Goal: Find contact information: Find contact information

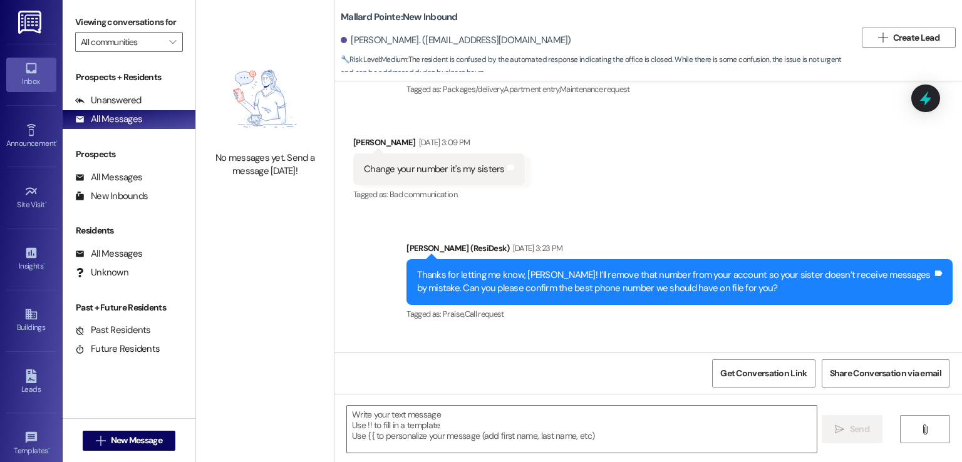
scroll to position [6077, 0]
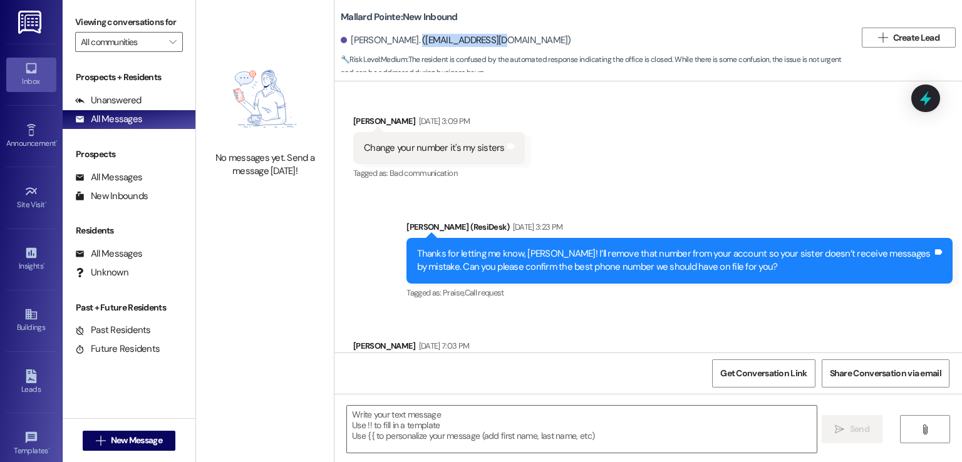
drag, startPoint x: 480, startPoint y: 38, endPoint x: 398, endPoint y: 37, distance: 81.4
click at [398, 37] on div "David Elvers. (drddlyon@gmail.com)" at bounding box center [456, 40] width 230 height 13
copy div "drddlyon@gmail.com"
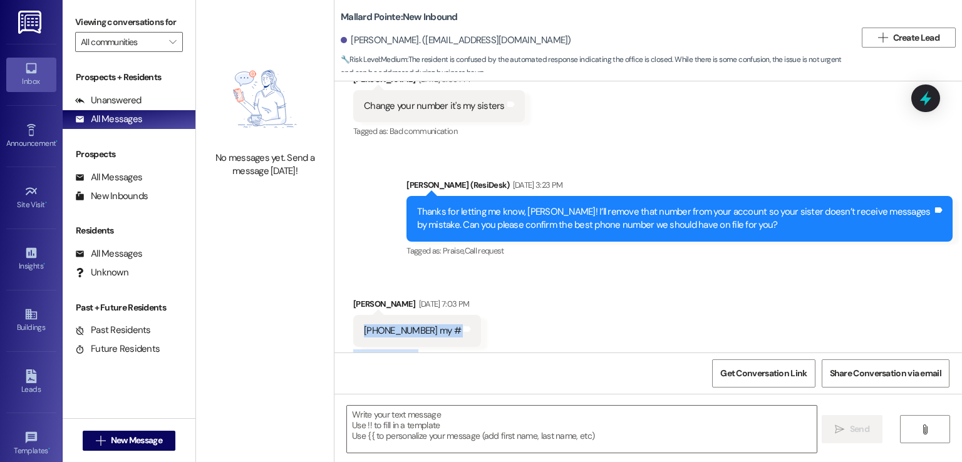
scroll to position [6128, 0]
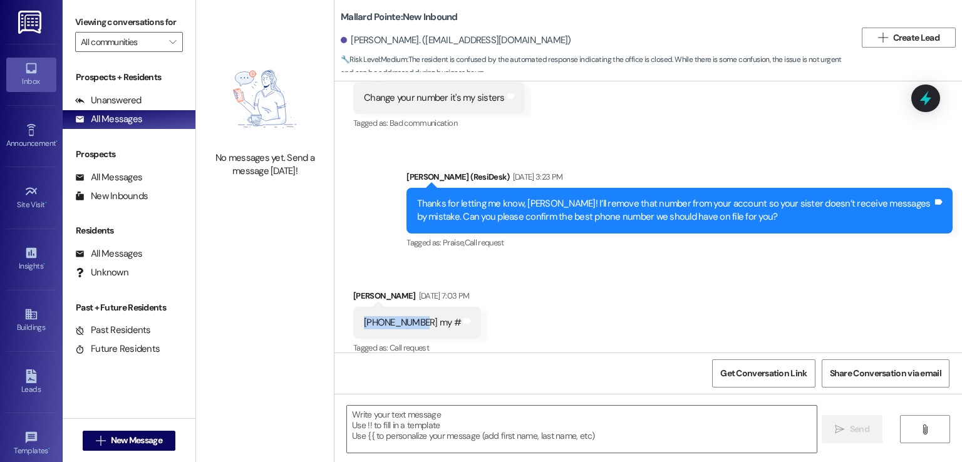
drag, startPoint x: 356, startPoint y: 344, endPoint x: 411, endPoint y: 293, distance: 74.9
click at [411, 316] on div "208 861 8962 my #" at bounding box center [412, 322] width 97 height 13
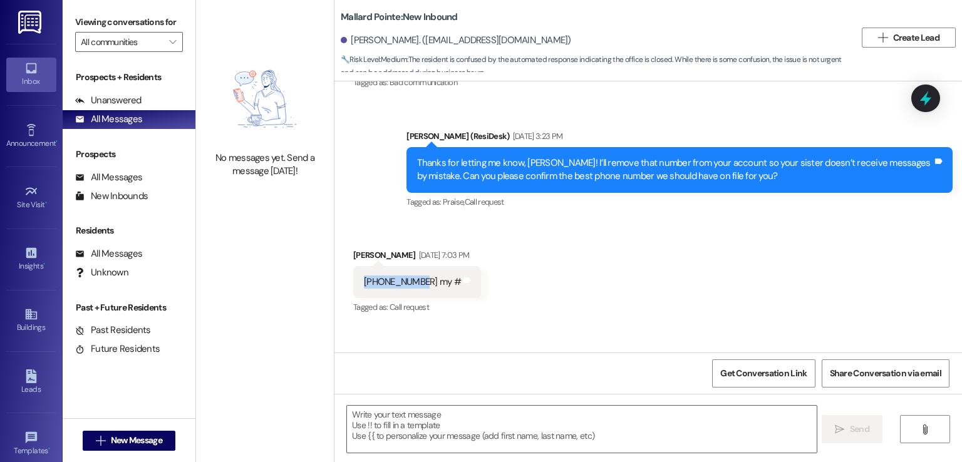
scroll to position [6190, 0]
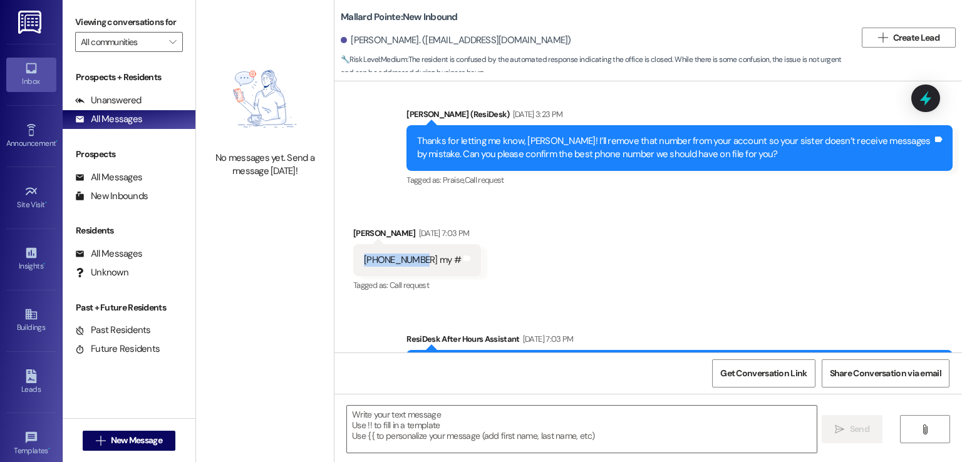
copy div "208 861 8962"
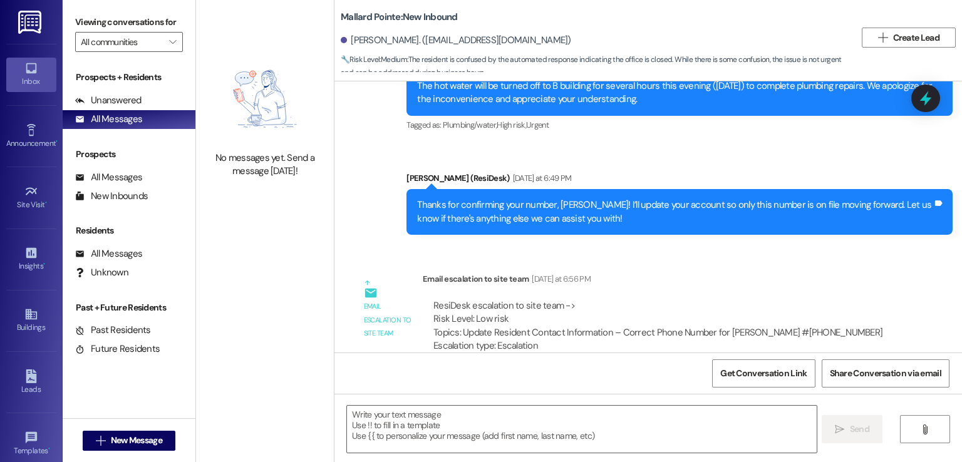
scroll to position [6716, 0]
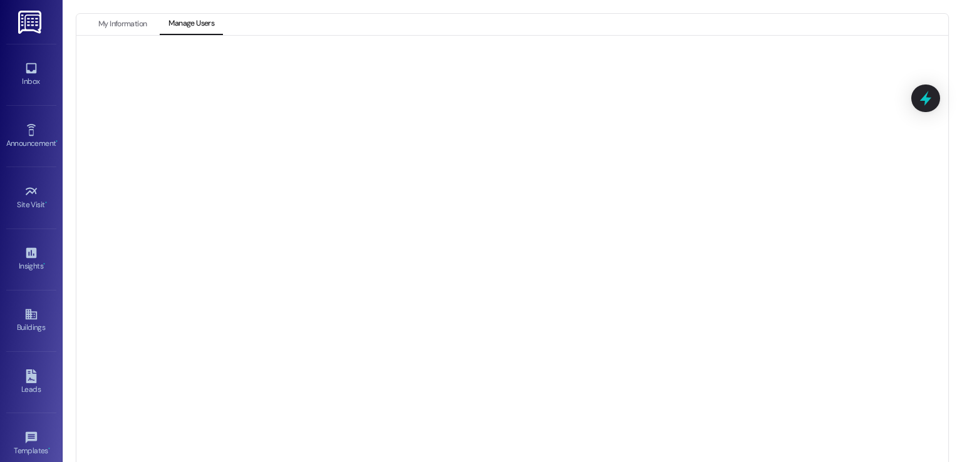
scroll to position [132, 0]
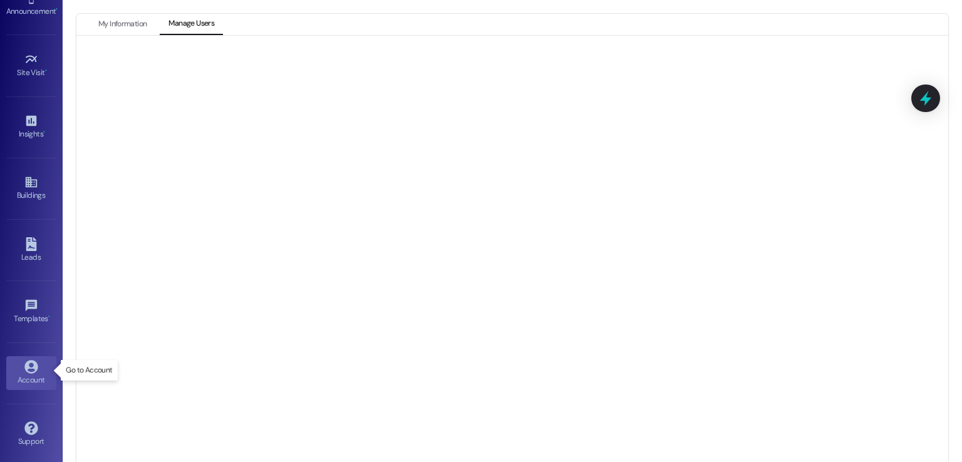
click at [33, 369] on icon at bounding box center [31, 367] width 14 height 14
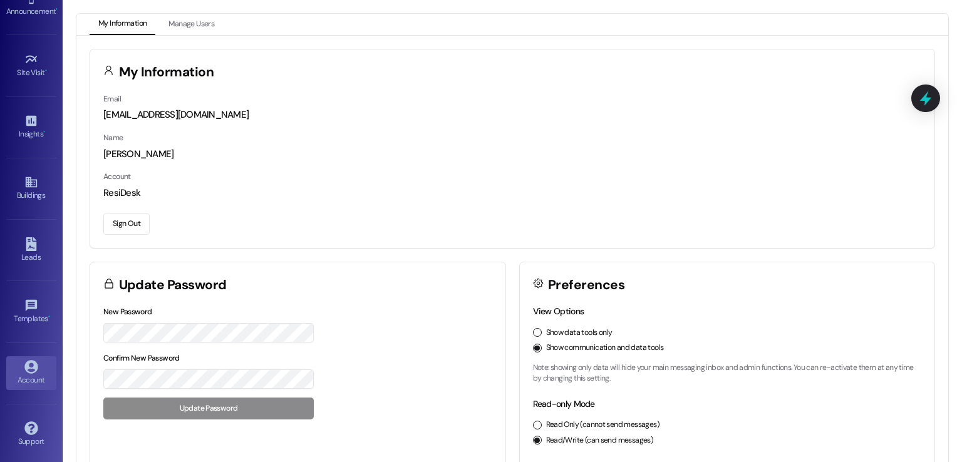
click at [120, 217] on button "Sign Out" at bounding box center [126, 224] width 46 height 22
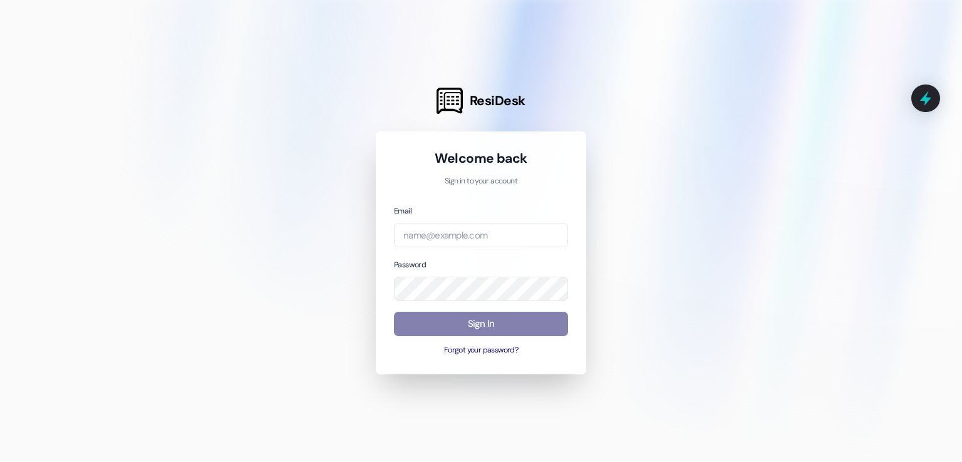
type input "automated-surveys-abacus-capital@abacus-capital.com"
